Goal: Information Seeking & Learning: Learn about a topic

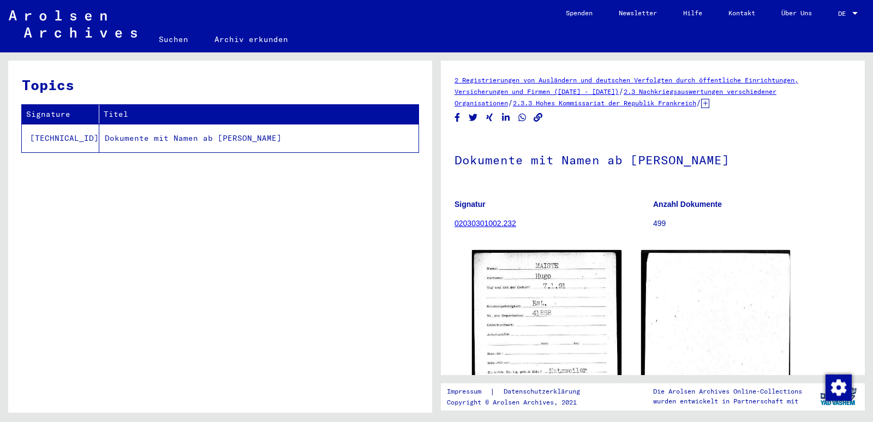
click at [490, 224] on link "02030301002.232" at bounding box center [486, 223] width 62 height 9
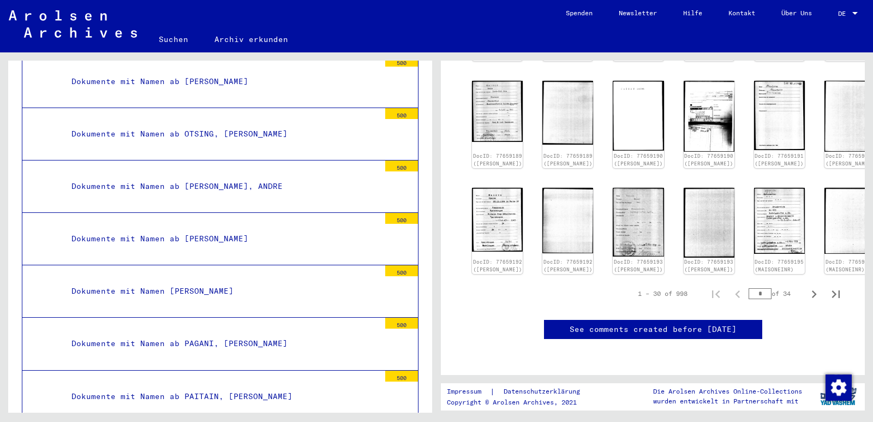
scroll to position [20293, 0]
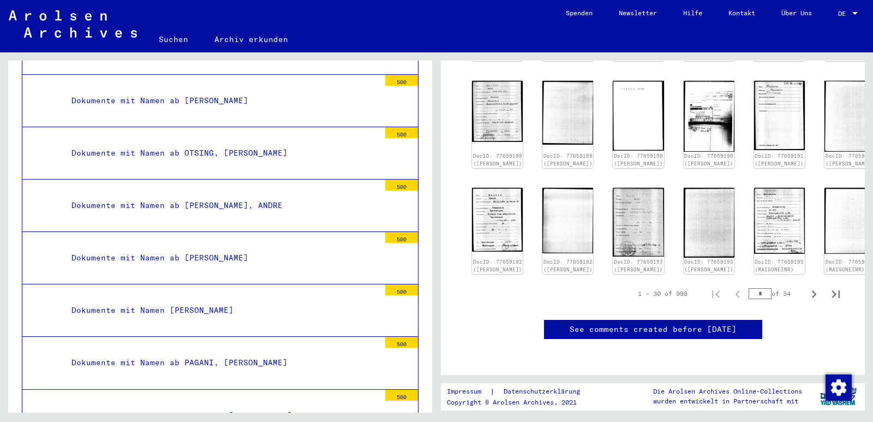
click at [202, 150] on div "Dokumente mit Namen ab OTSING, [PERSON_NAME]" at bounding box center [221, 152] width 317 height 21
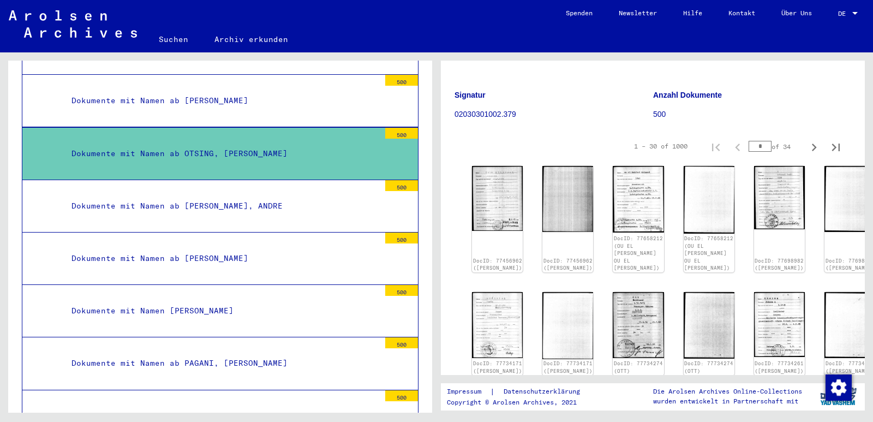
scroll to position [164, 0]
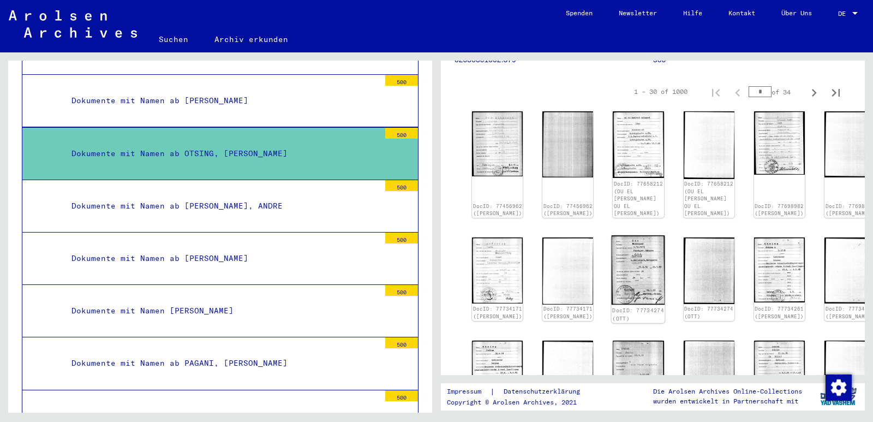
click at [622, 261] on img at bounding box center [638, 269] width 53 height 69
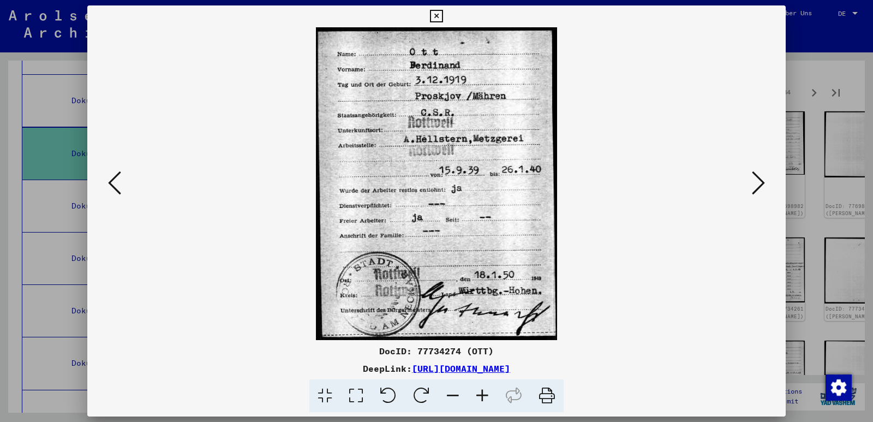
click at [438, 17] on icon at bounding box center [436, 16] width 13 height 13
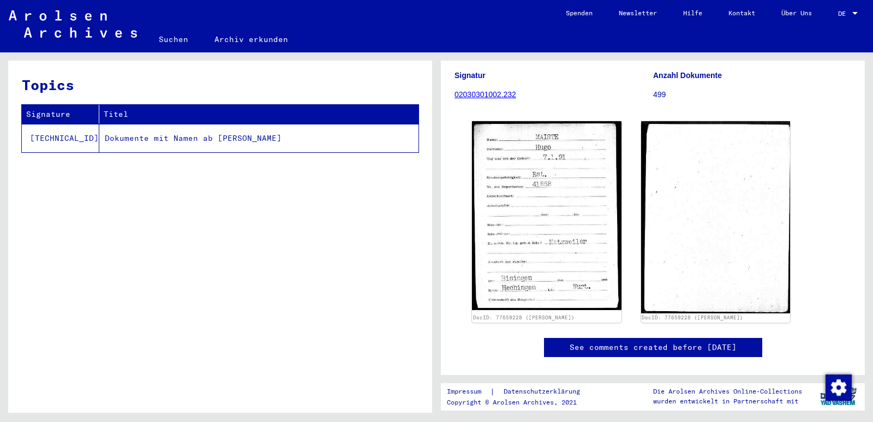
scroll to position [164, 0]
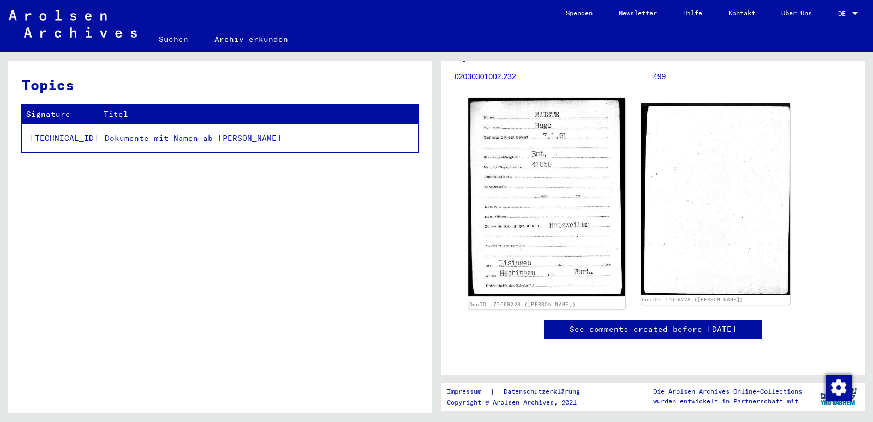
click at [539, 218] on img at bounding box center [546, 197] width 157 height 198
